Goal: Information Seeking & Learning: Check status

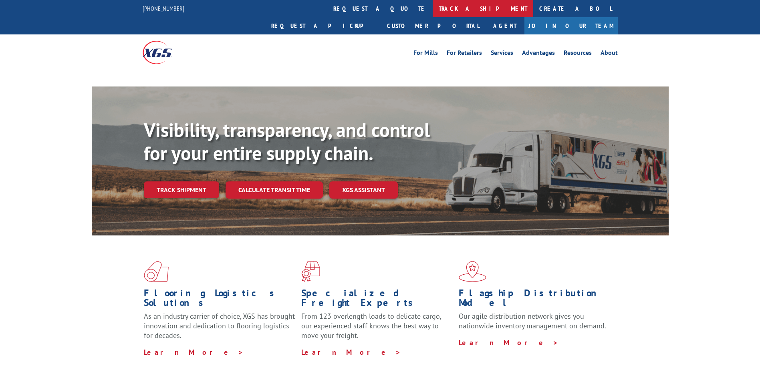
click at [433, 11] on link "track a shipment" at bounding box center [483, 8] width 101 height 17
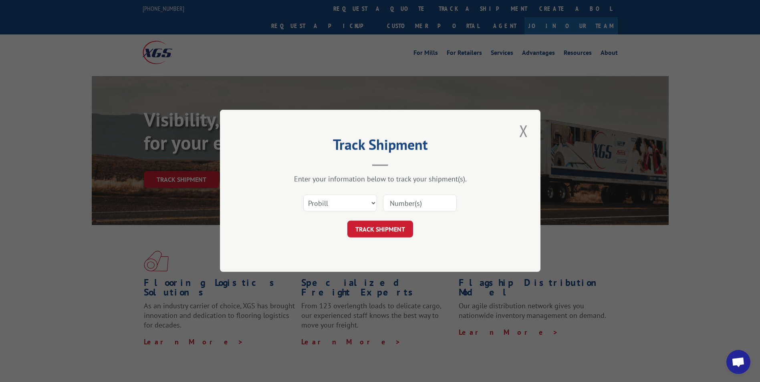
click at [369, 202] on select "Select category... Probill BOL PO" at bounding box center [340, 203] width 74 height 17
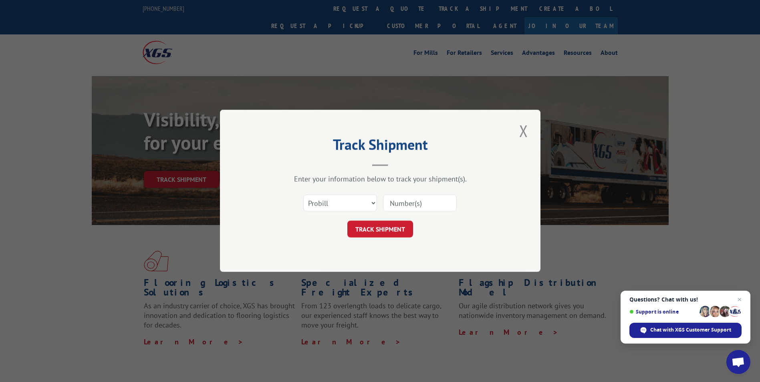
click at [303, 195] on select "Select category... Probill BOL PO" at bounding box center [340, 203] width 74 height 17
click at [373, 204] on select "Select category... Probill BOL PO" at bounding box center [340, 203] width 74 height 17
select select "bol"
click at [303, 195] on select "Select category... Probill BOL PO" at bounding box center [340, 203] width 74 height 17
click at [407, 202] on input at bounding box center [420, 203] width 74 height 17
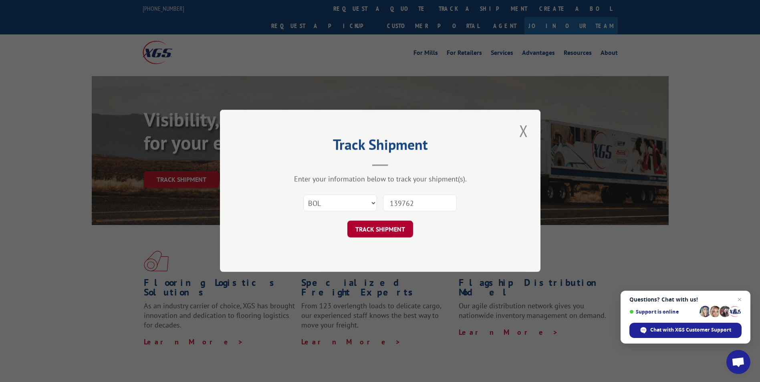
type input "139762"
click at [396, 222] on button "TRACK SHIPMENT" at bounding box center [380, 229] width 66 height 17
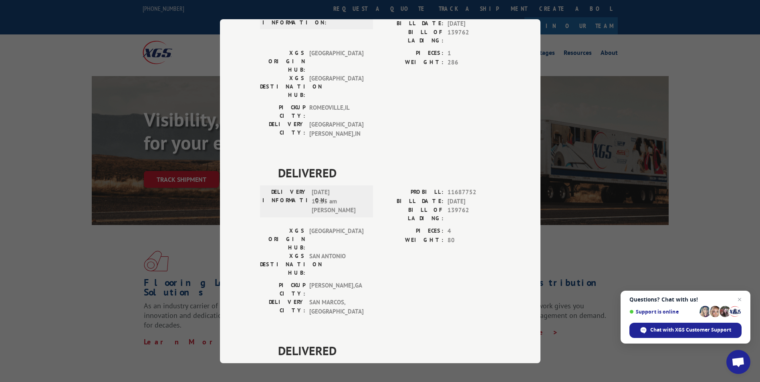
scroll to position [25, 0]
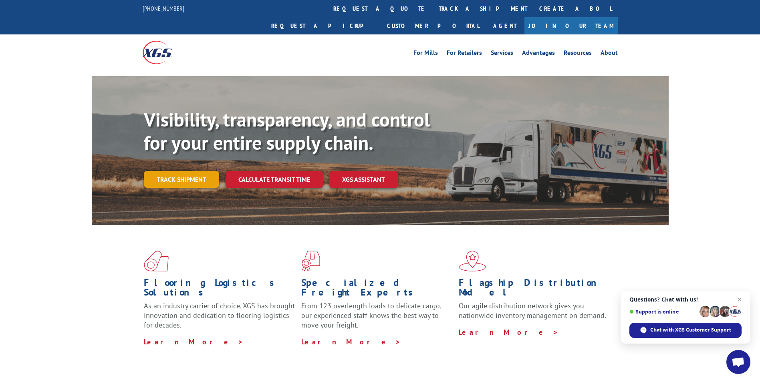
click at [212, 171] on link "Track shipment" at bounding box center [181, 179] width 75 height 17
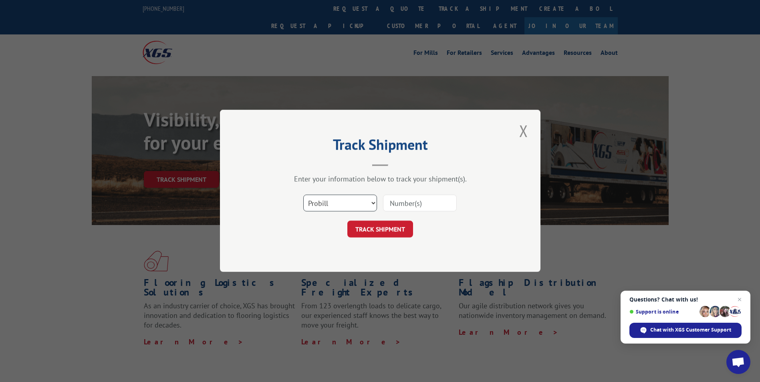
click at [371, 206] on select "Select category... Probill BOL PO" at bounding box center [340, 203] width 74 height 17
select select "bol"
click at [303, 195] on select "Select category... Probill BOL PO" at bounding box center [340, 203] width 74 height 17
click at [399, 204] on input at bounding box center [420, 203] width 74 height 17
type input "17498790"
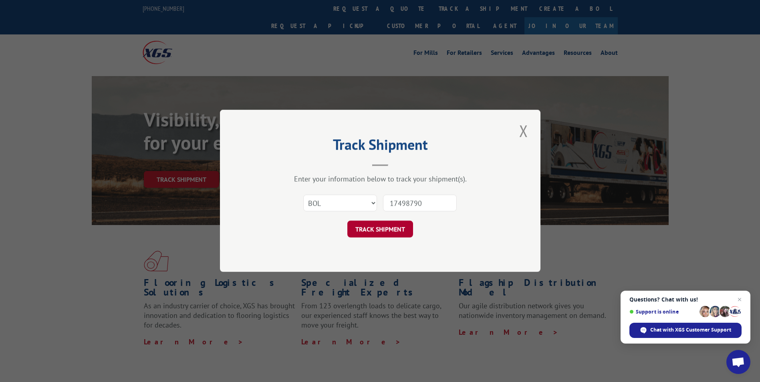
click at [397, 235] on button "TRACK SHIPMENT" at bounding box center [380, 229] width 66 height 17
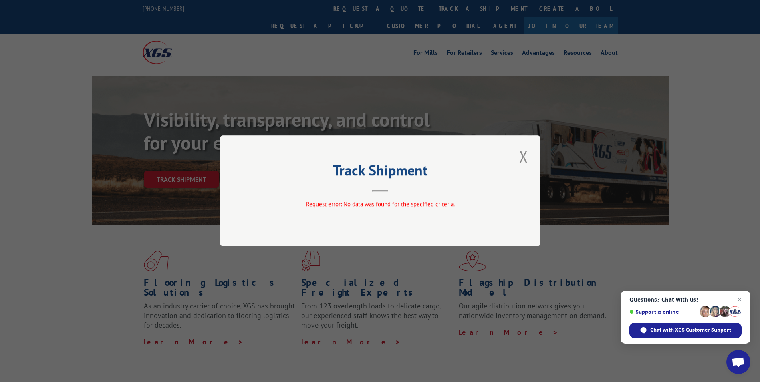
drag, startPoint x: 525, startPoint y: 155, endPoint x: 514, endPoint y: 161, distance: 12.0
click at [523, 157] on button "Close modal" at bounding box center [524, 156] width 14 height 22
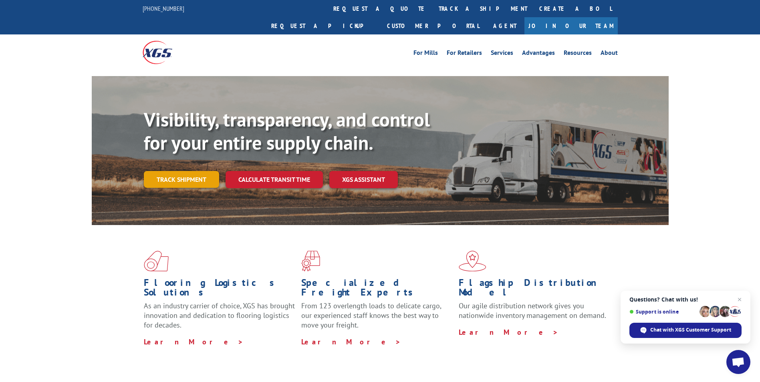
click at [184, 171] on link "Track shipment" at bounding box center [181, 179] width 75 height 17
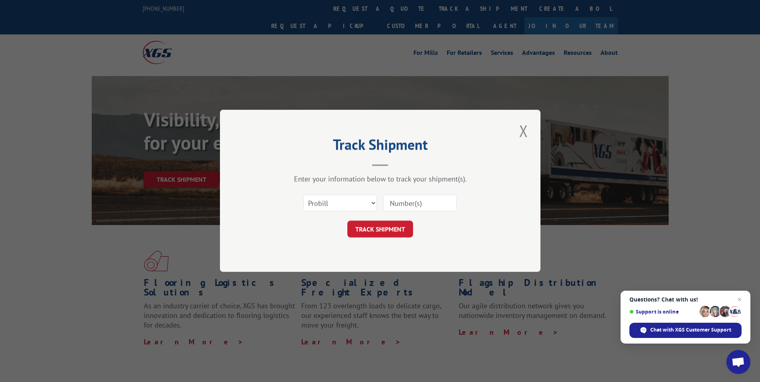
click at [409, 205] on input at bounding box center [420, 203] width 74 height 17
type input "17498790"
click at [399, 223] on button "TRACK SHIPMENT" at bounding box center [380, 229] width 66 height 17
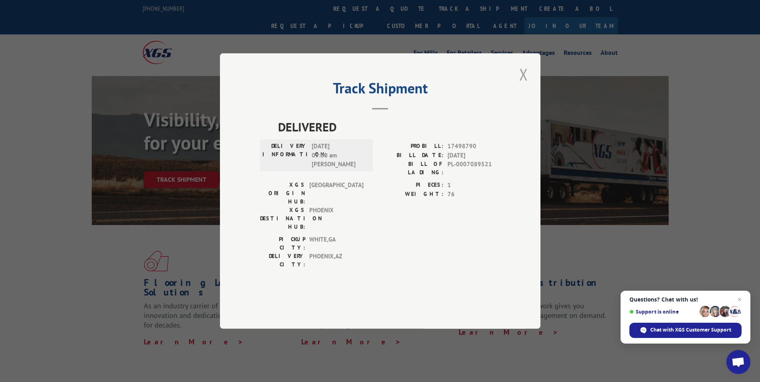
click at [524, 85] on button "Close modal" at bounding box center [524, 74] width 14 height 22
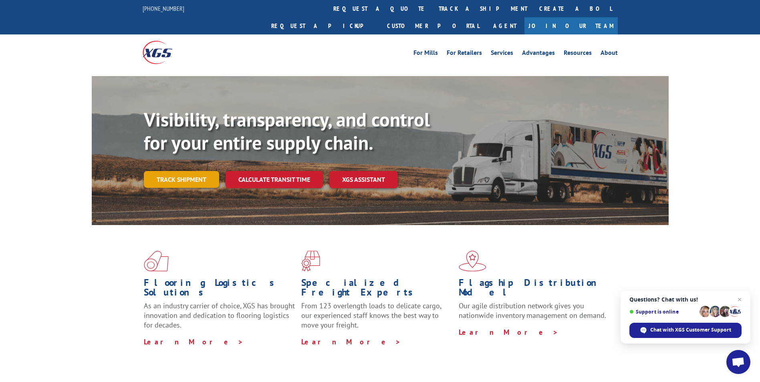
click at [188, 171] on link "Track shipment" at bounding box center [181, 179] width 75 height 17
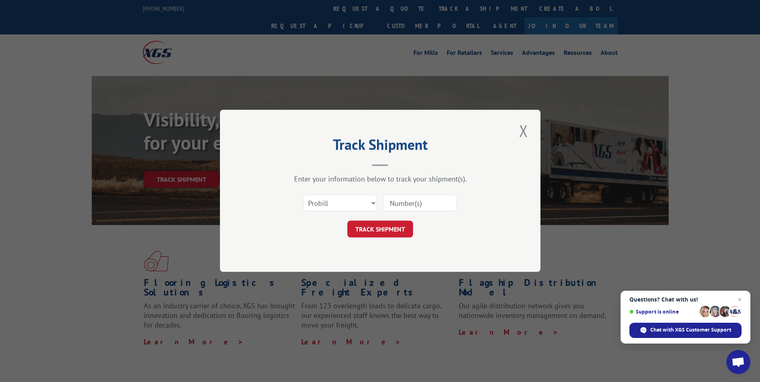
click at [399, 204] on input at bounding box center [420, 203] width 74 height 17
type input "17498790"
click at [374, 225] on button "TRACK SHIPMENT" at bounding box center [380, 229] width 66 height 17
